Goal: Task Accomplishment & Management: Manage account settings

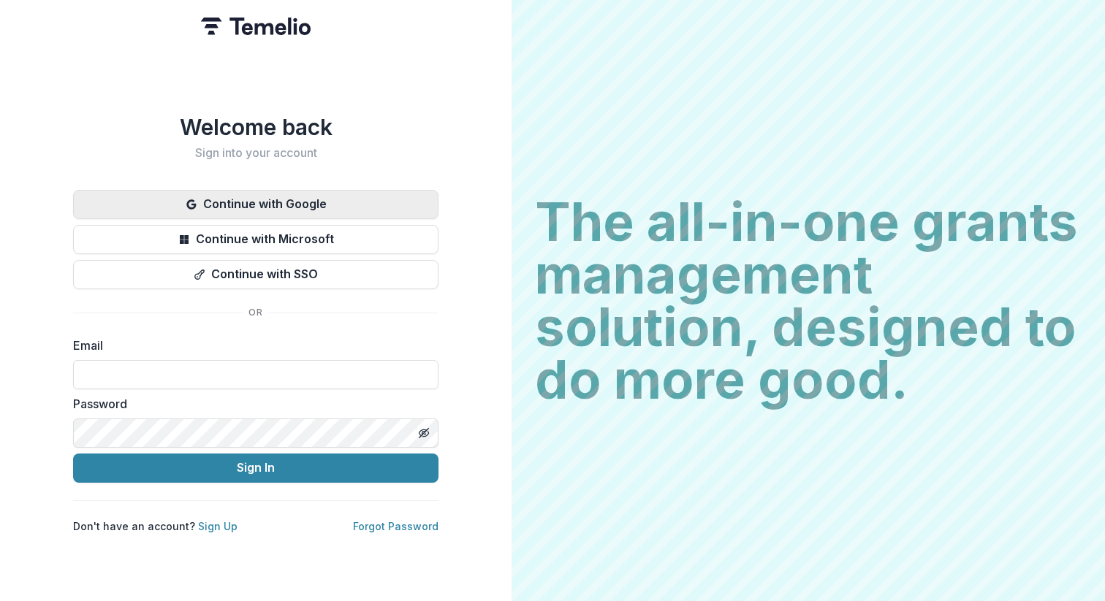
click at [392, 191] on button "Continue with Google" at bounding box center [255, 204] width 365 height 29
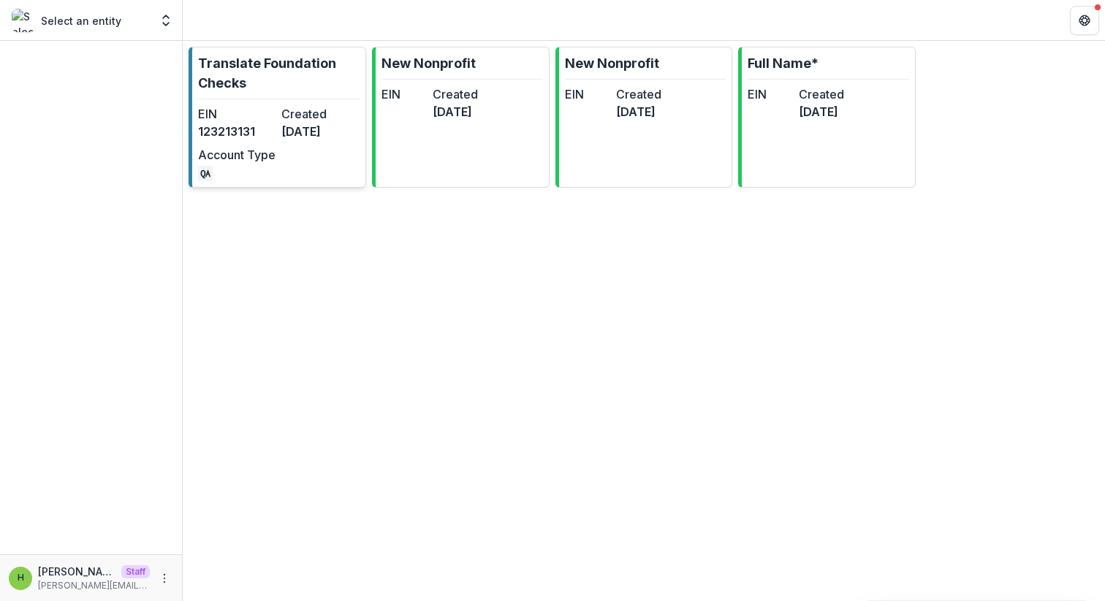
click at [305, 155] on div "EIN [US_EMPLOYER_IDENTIFICATION_NUMBER] Created [DATE] Account Type QA" at bounding box center [278, 143] width 161 height 76
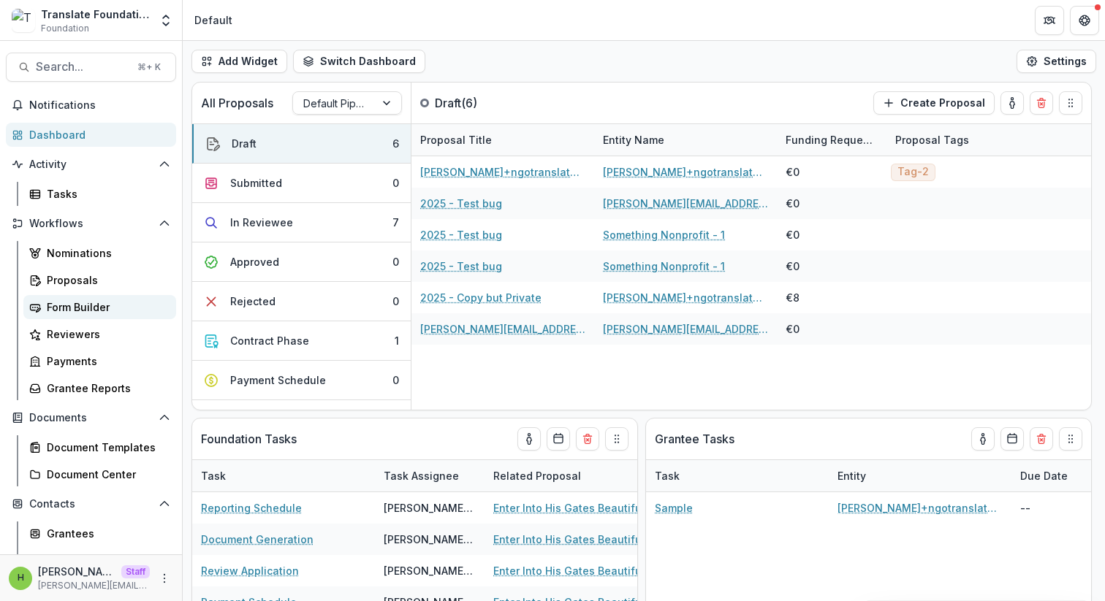
click at [122, 297] on link "Form Builder" at bounding box center [99, 307] width 153 height 24
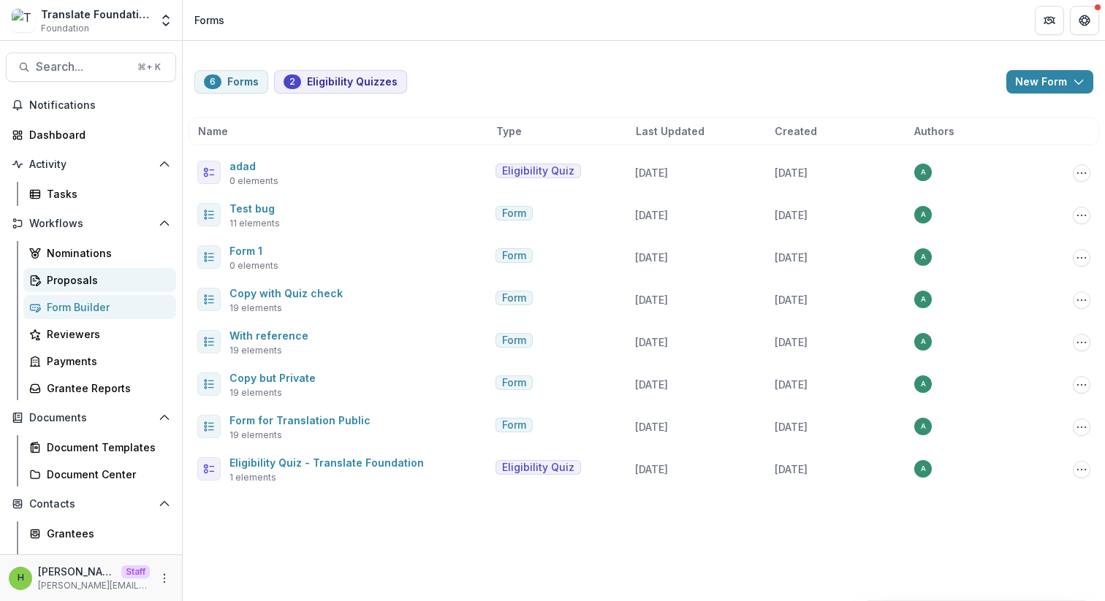
click at [57, 287] on div "Proposals" at bounding box center [106, 280] width 118 height 15
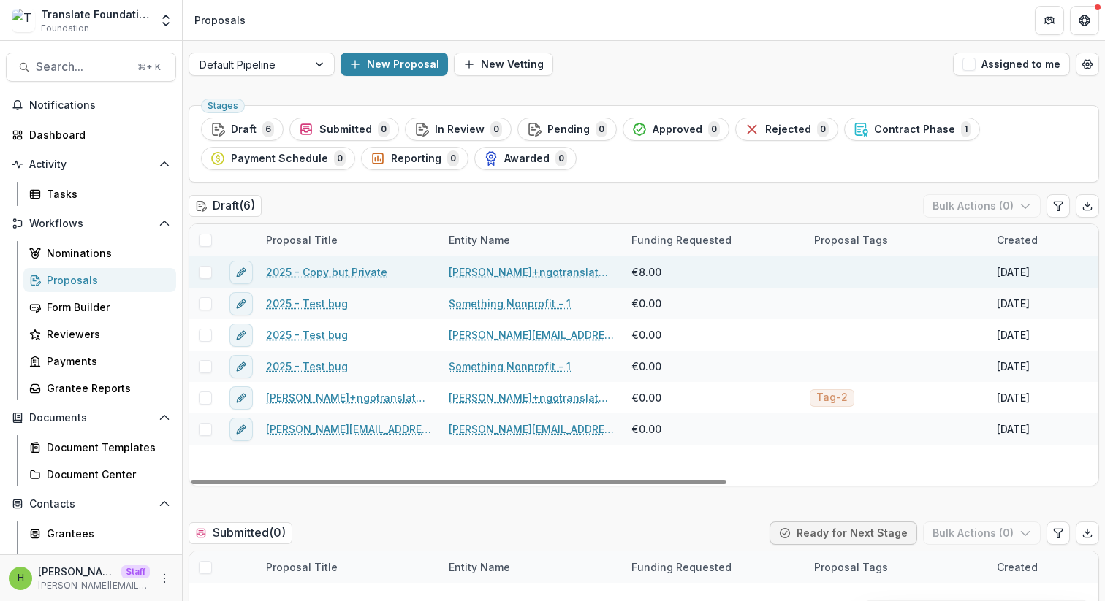
click at [342, 276] on link "2025 - Copy but Private" at bounding box center [326, 272] width 121 height 15
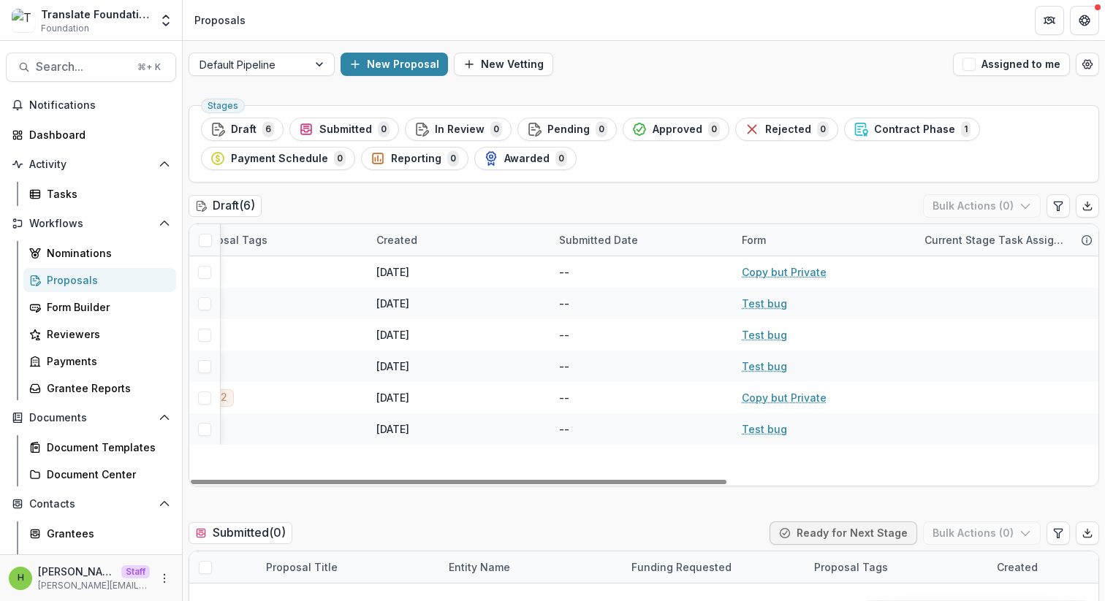
scroll to position [0, 625]
